Goal: Navigation & Orientation: Find specific page/section

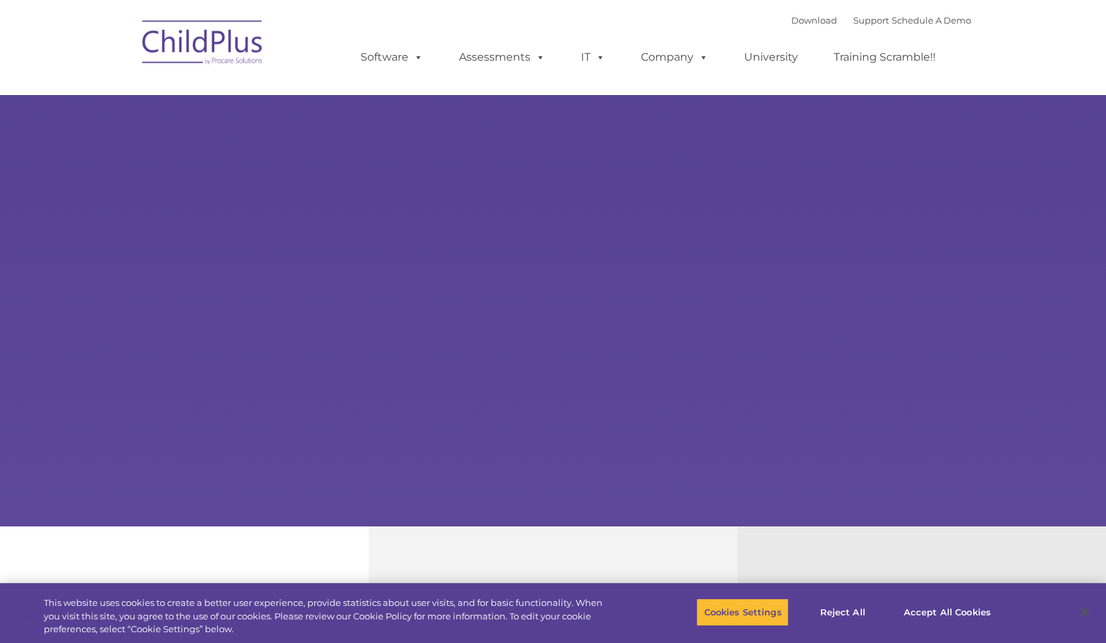
select select "MEDIUM"
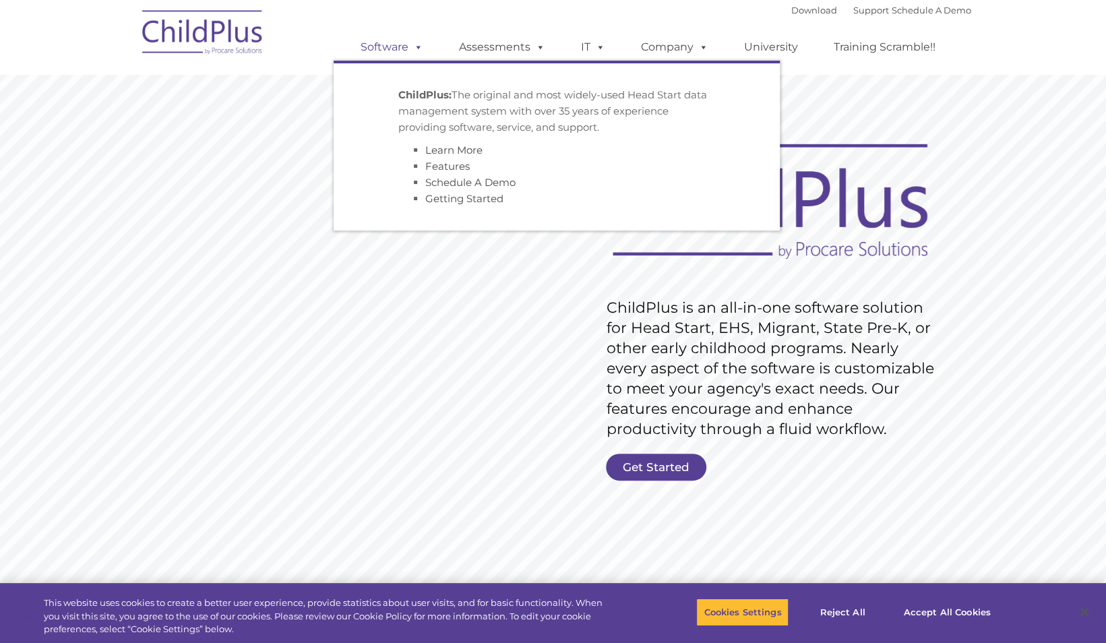
click at [413, 51] on span at bounding box center [415, 46] width 15 height 13
